Goal: Find specific page/section: Find specific page/section

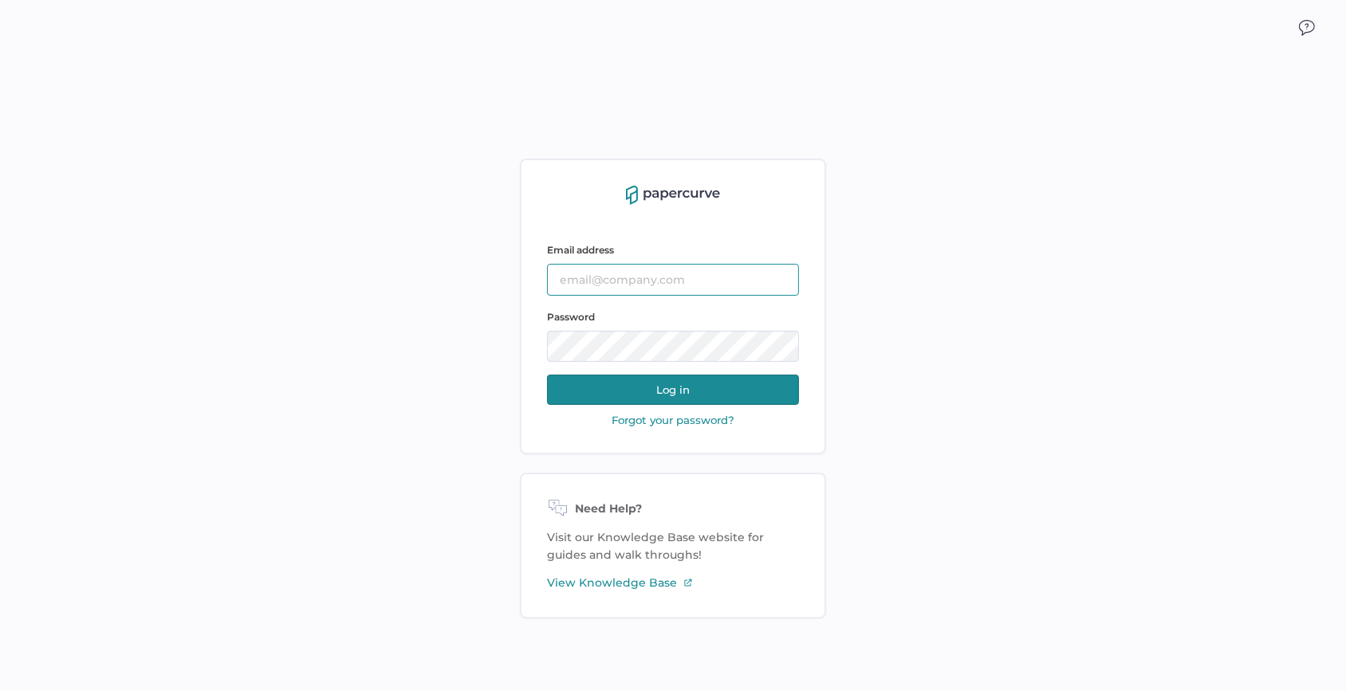
type input "sarahk@sentrex.com"
click at [757, 395] on button "Log in" at bounding box center [673, 390] width 252 height 30
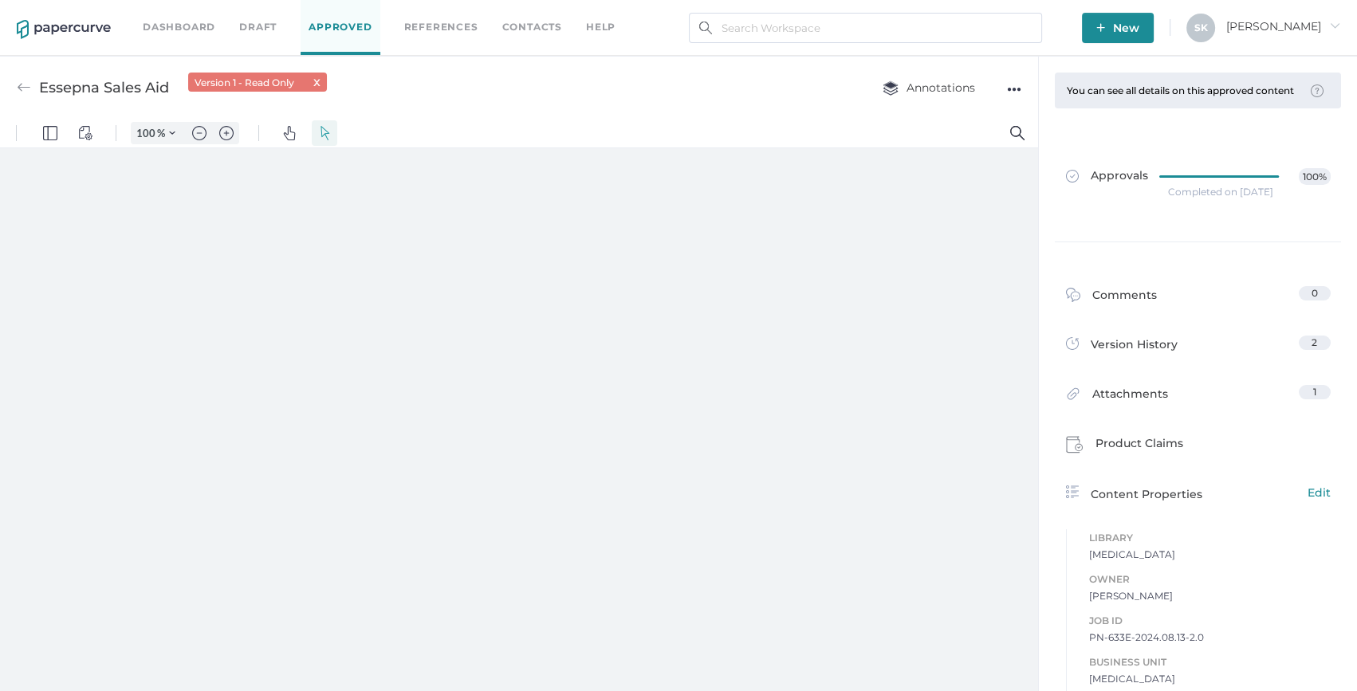
type input "54"
click at [176, 13] on div "Dashboard Draft Approved References Contacts help" at bounding box center [391, 27] width 497 height 55
click at [182, 20] on link "Dashboard" at bounding box center [179, 27] width 73 height 18
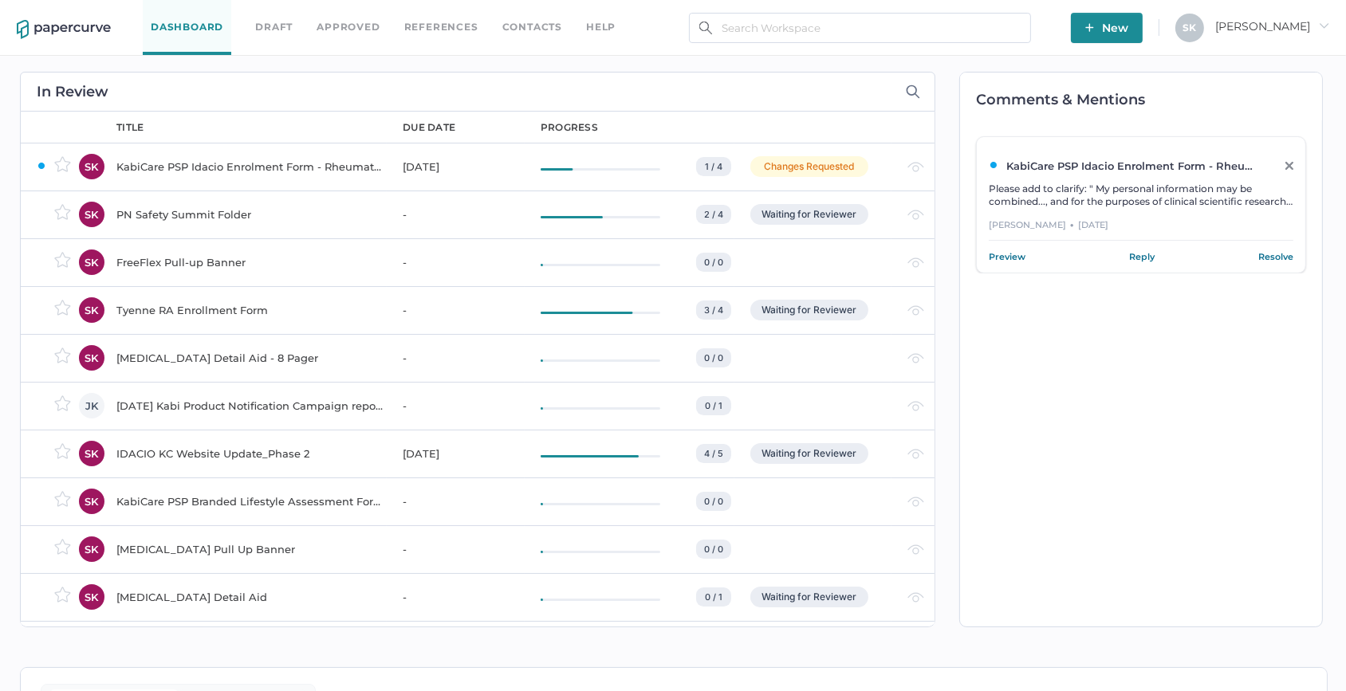
click at [344, 25] on link "Approved" at bounding box center [348, 27] width 63 height 18
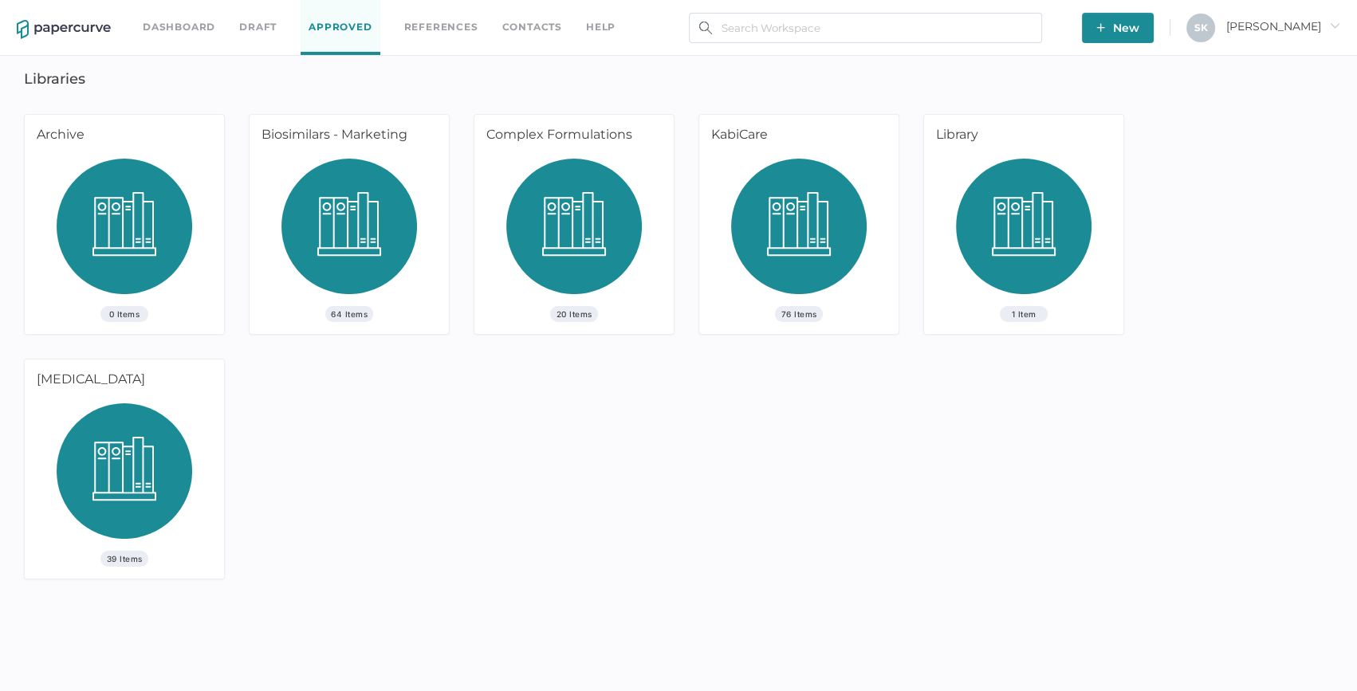
click at [191, 417] on img at bounding box center [125, 477] width 136 height 148
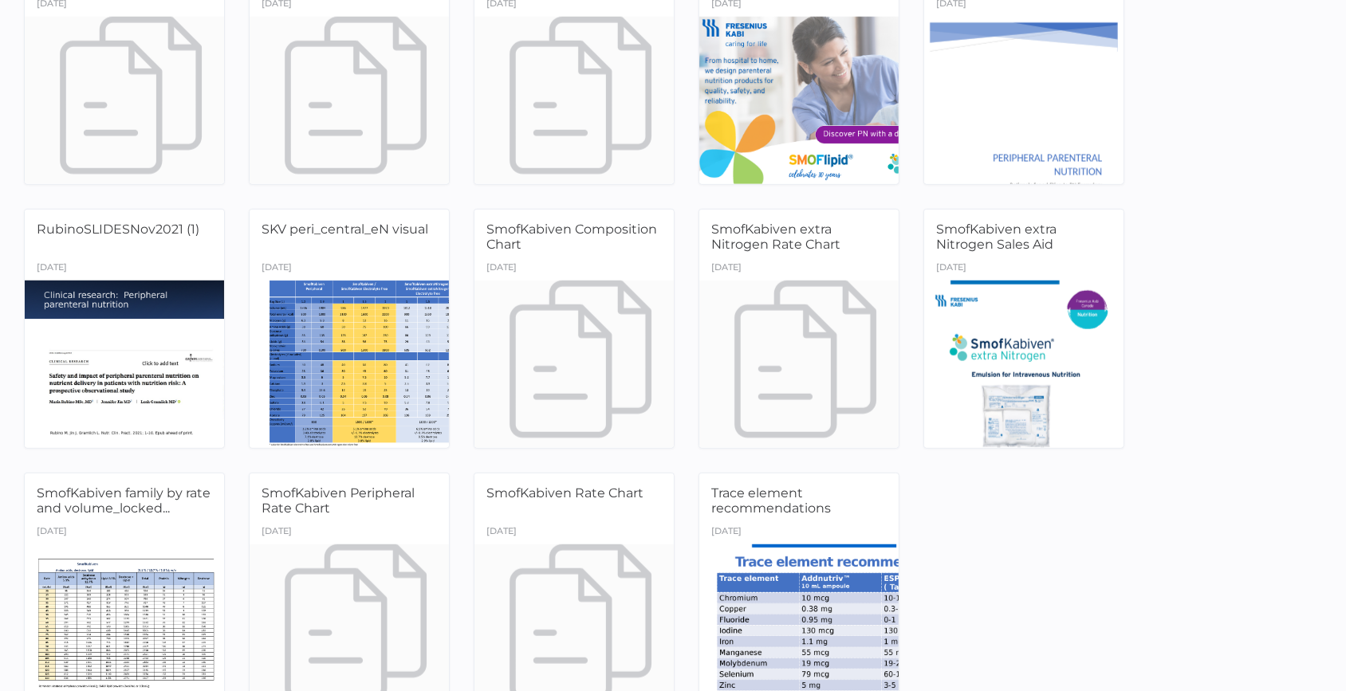
scroll to position [1592, 0]
